Goal: Task Accomplishment & Management: Use online tool/utility

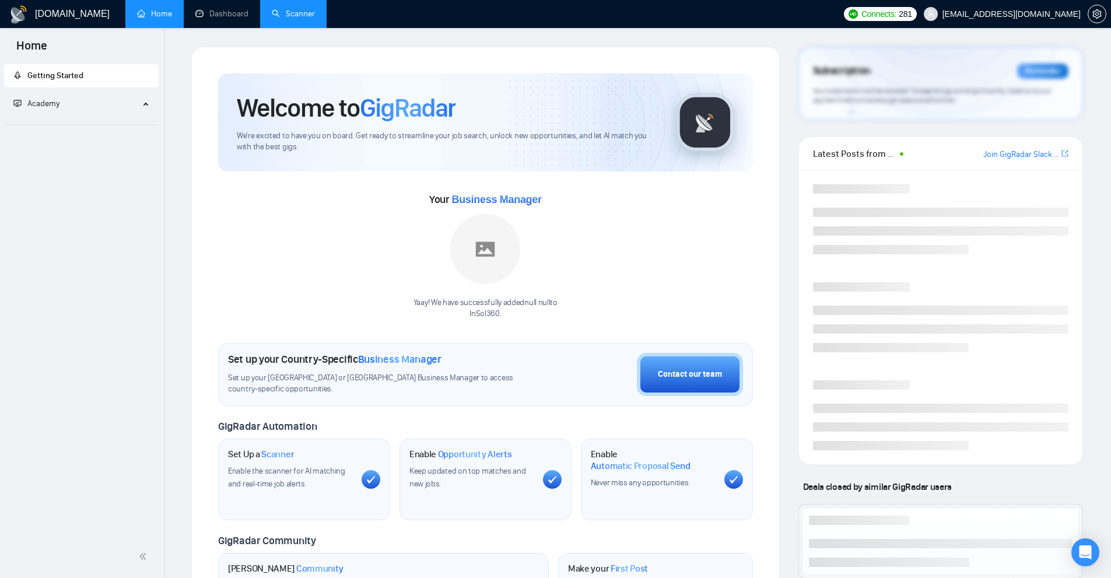
click at [290, 9] on link "Scanner" at bounding box center [293, 14] width 43 height 10
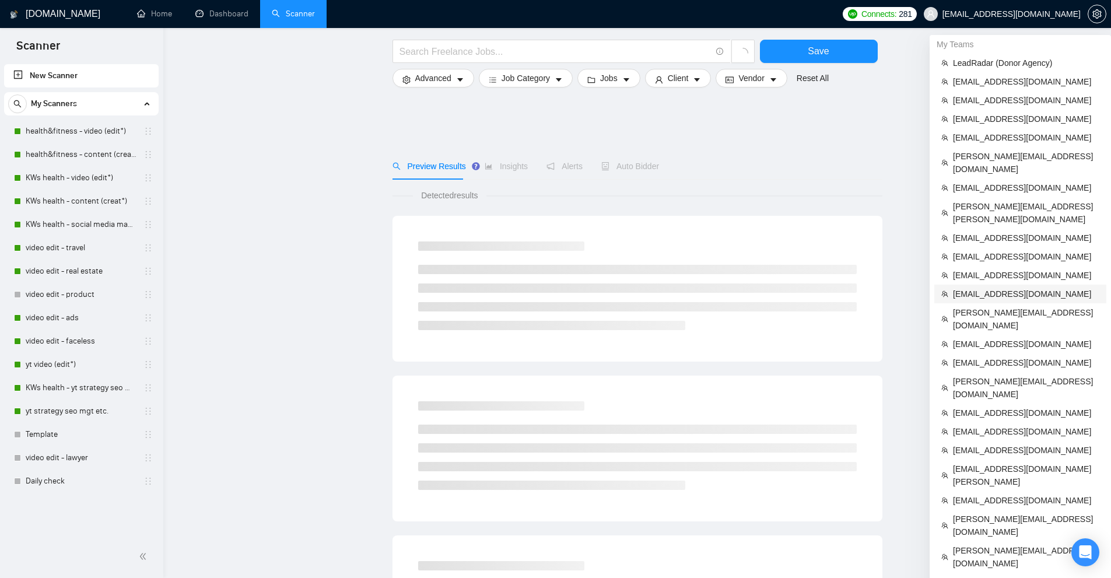
scroll to position [58, 0]
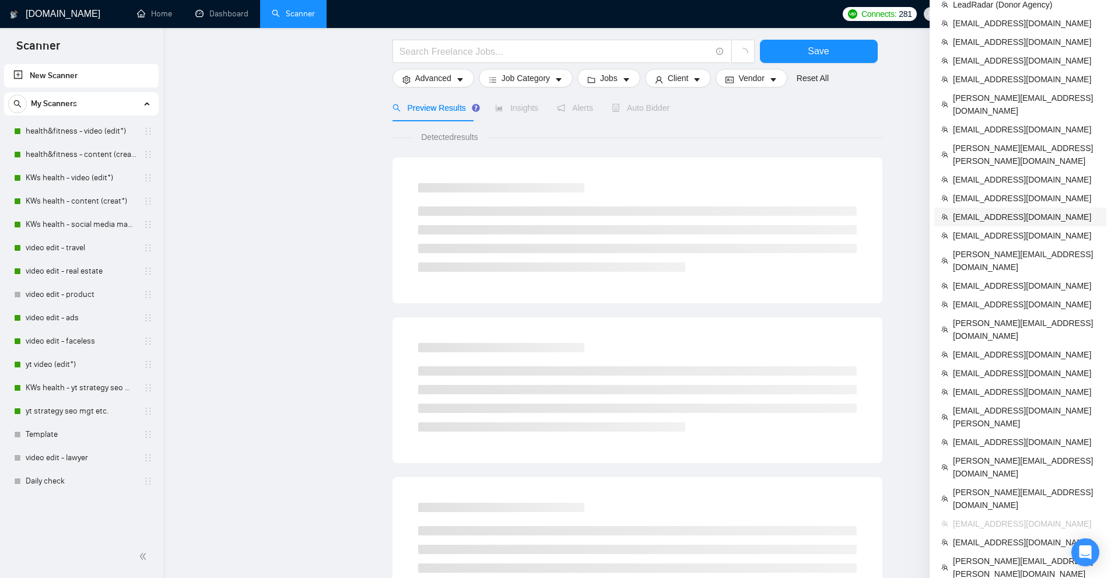
click at [964, 210] on span "[EMAIL_ADDRESS][DOMAIN_NAME]" at bounding box center [1026, 216] width 146 height 13
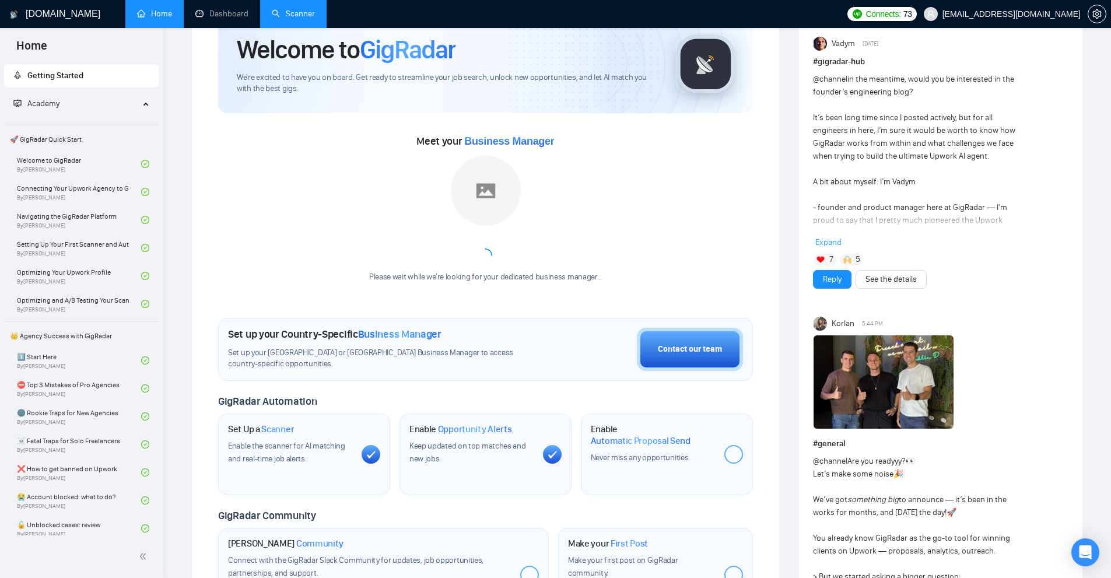
click at [306, 15] on link "Scanner" at bounding box center [293, 14] width 43 height 10
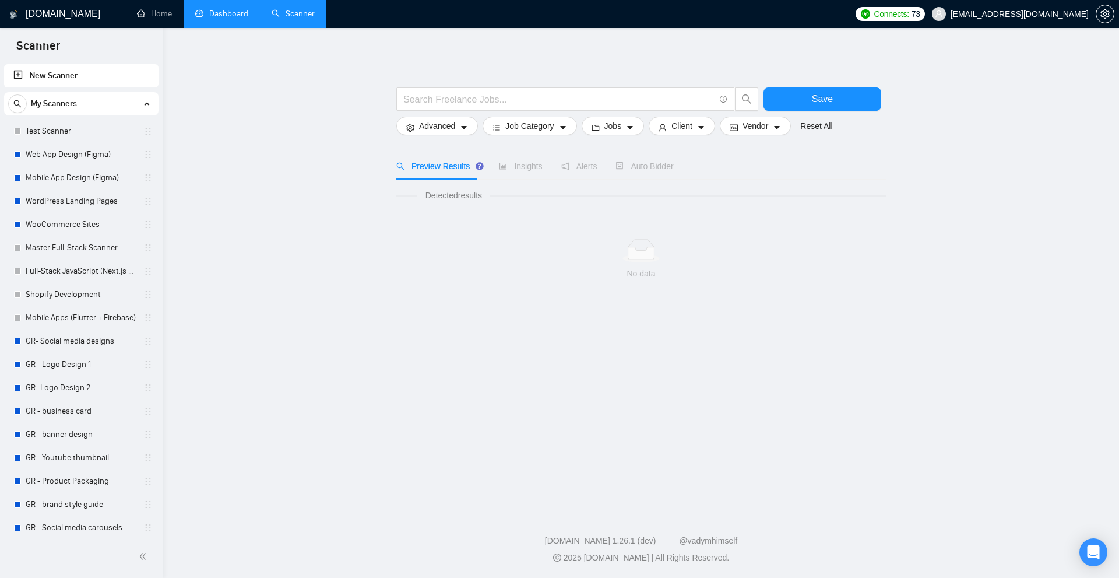
click at [234, 19] on link "Dashboard" at bounding box center [221, 14] width 53 height 10
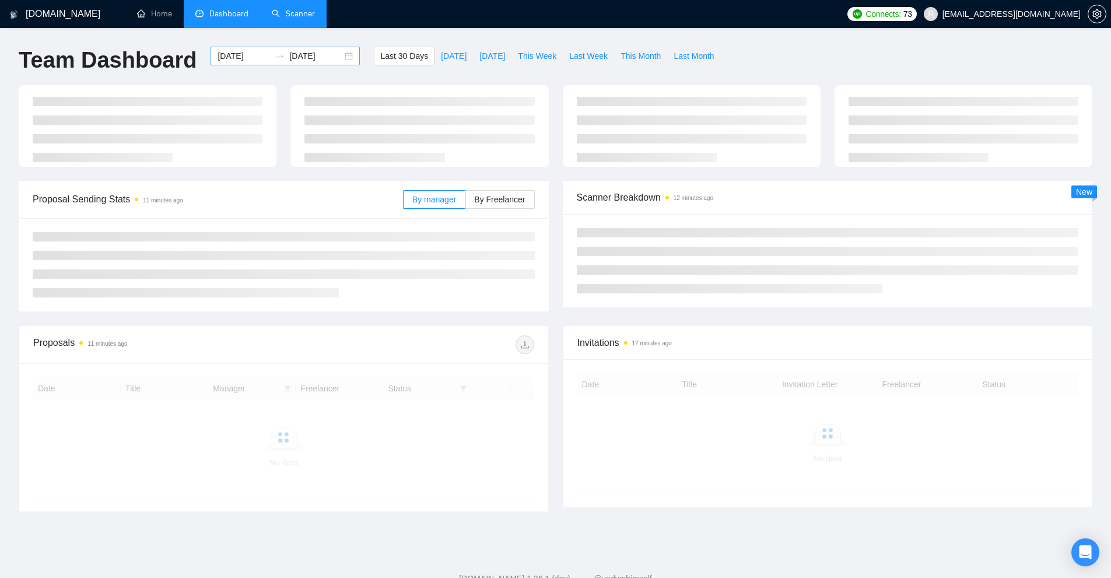
click at [239, 57] on input "[DATE]" at bounding box center [243, 56] width 53 height 13
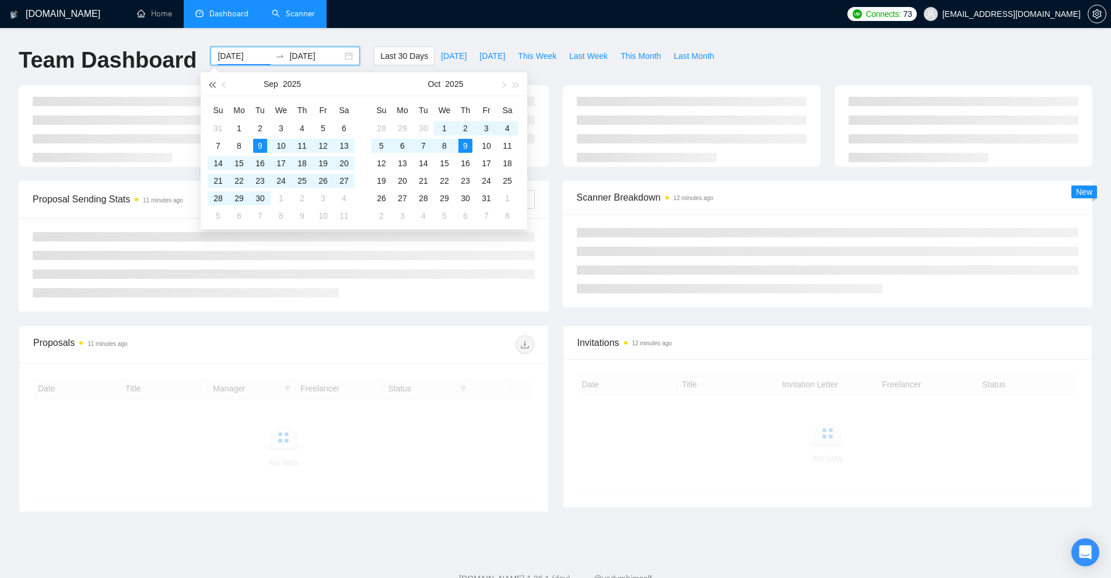
click at [210, 86] on span "button" at bounding box center [212, 85] width 6 height 6
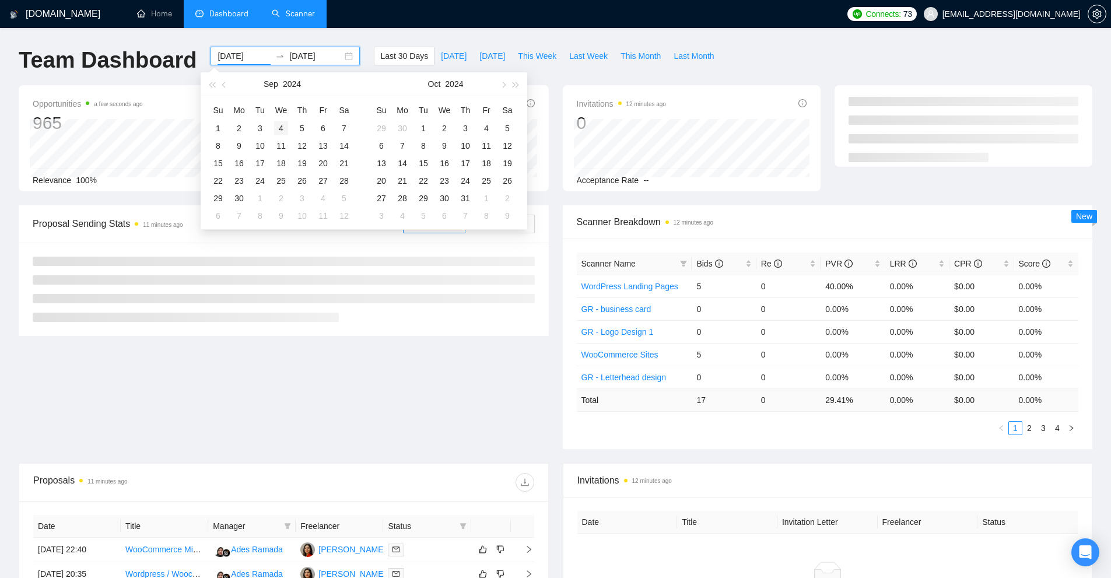
type input "[DATE]"
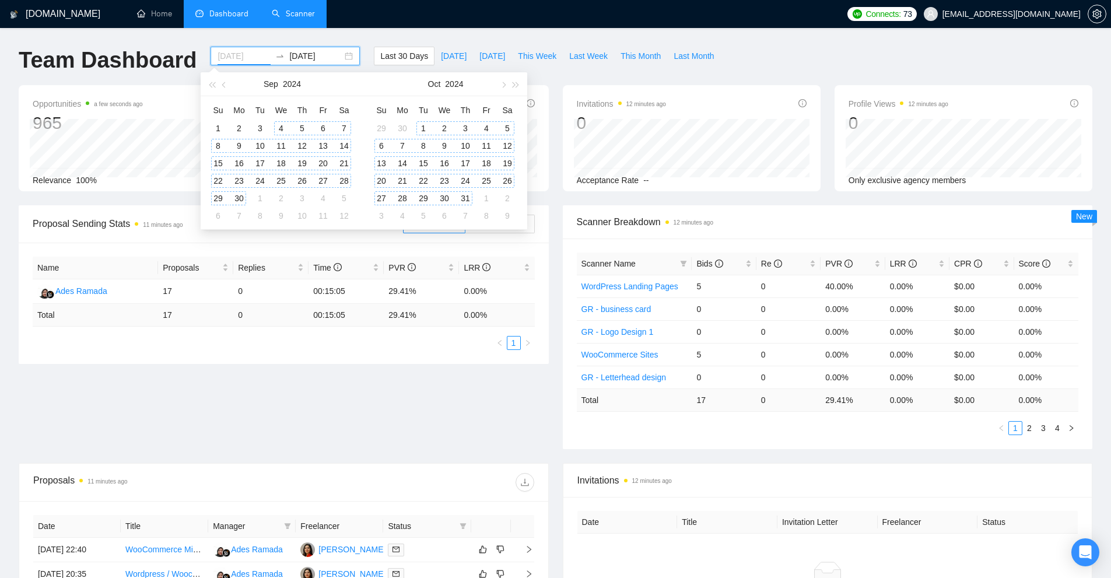
click at [286, 129] on div "4" at bounding box center [281, 128] width 14 height 14
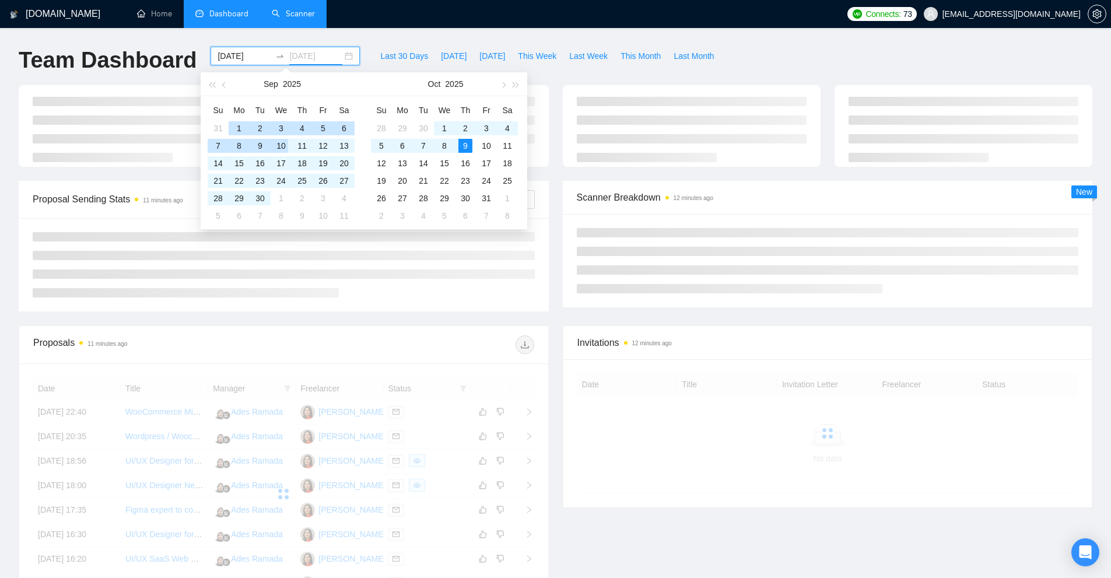
type input "[DATE]"
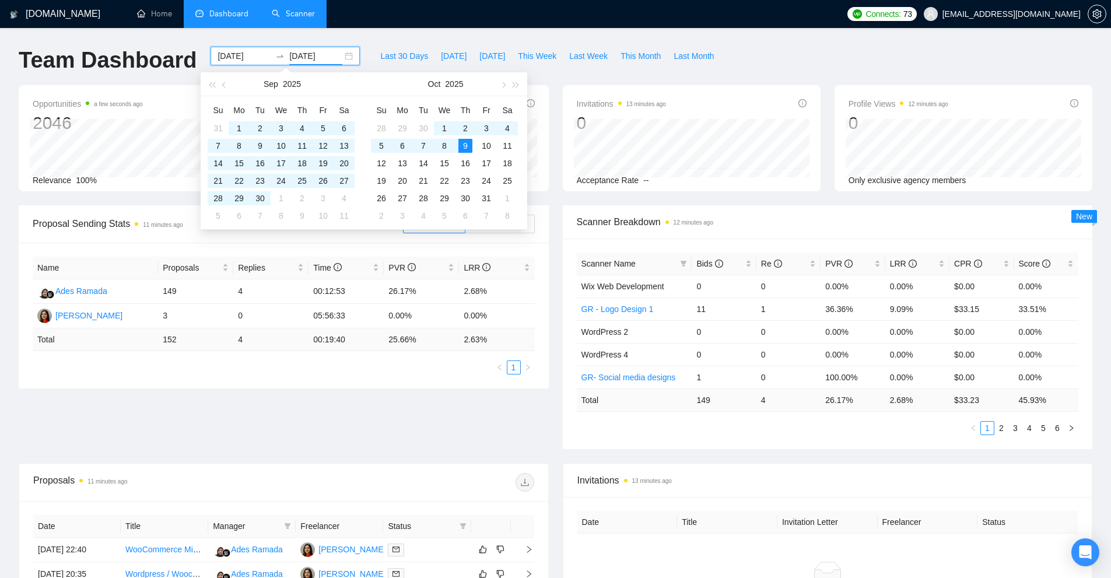
click at [222, 328] on td "152" at bounding box center [195, 339] width 75 height 23
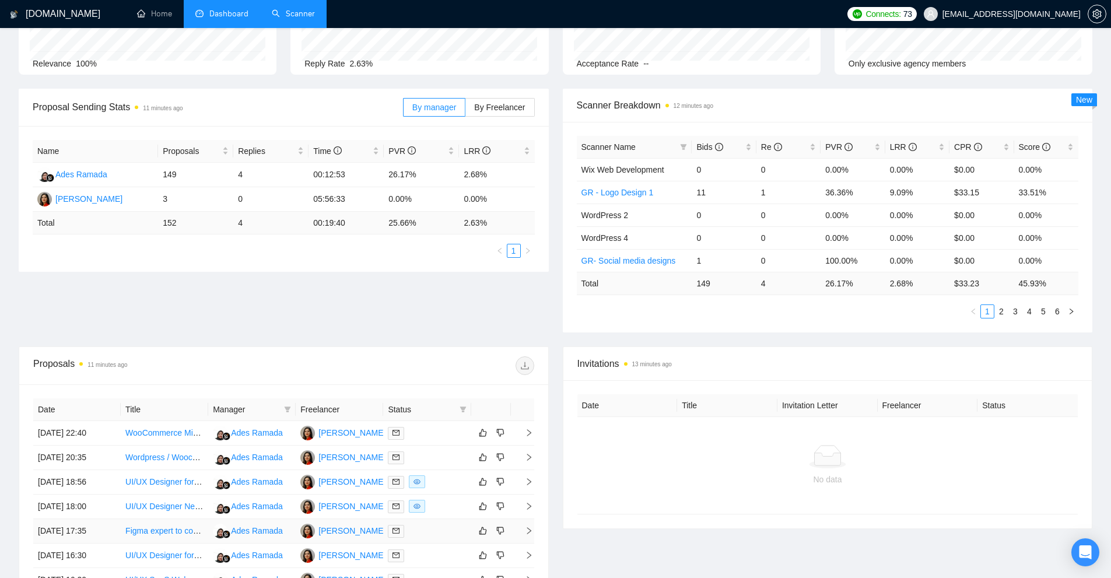
scroll to position [292, 0]
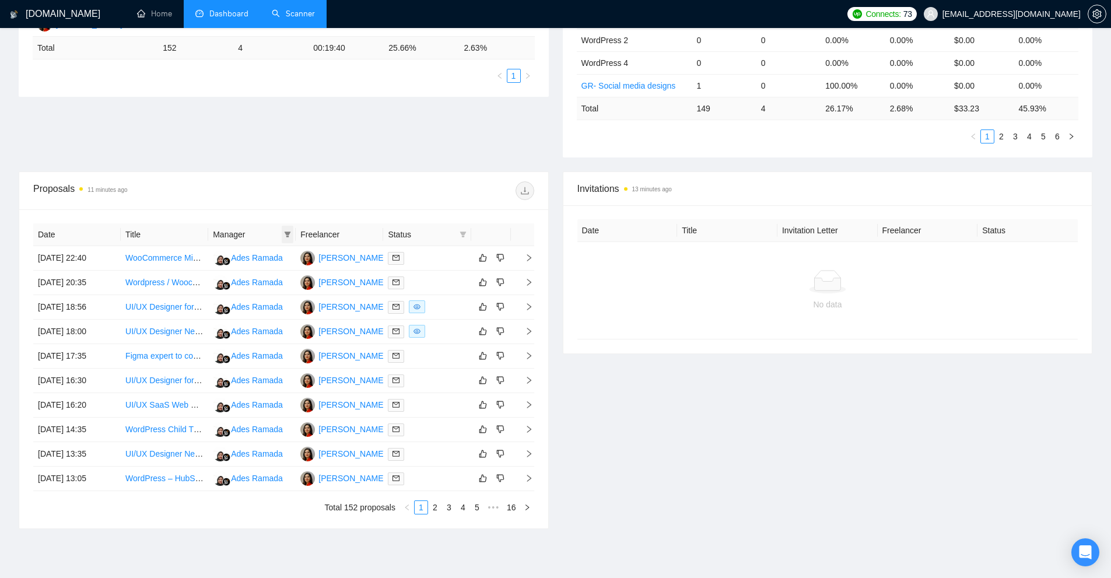
click at [290, 232] on icon "filter" at bounding box center [288, 234] width 6 height 6
click at [235, 273] on span "[PERSON_NAME]" at bounding box center [257, 275] width 67 height 9
checkbox input "true"
click at [285, 301] on button "OK" at bounding box center [283, 299] width 21 height 14
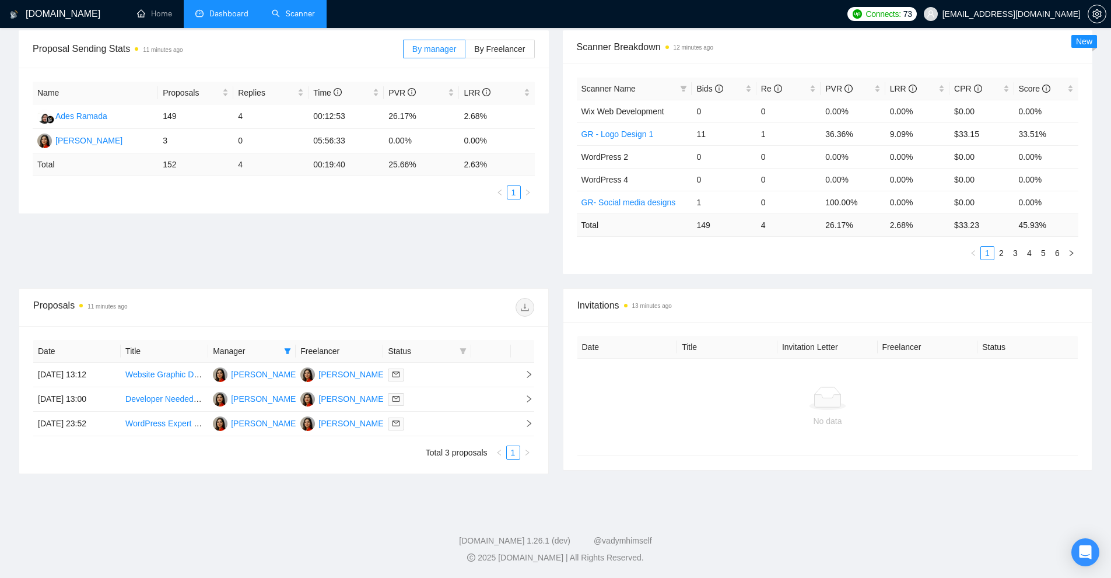
scroll to position [175, 0]
